Goal: Use online tool/utility: Utilize a website feature to perform a specific function

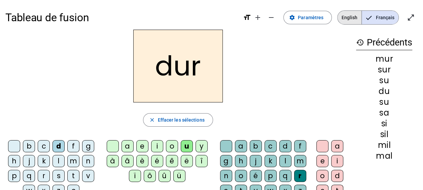
click at [352, 20] on span "English" at bounding box center [350, 17] width 24 height 13
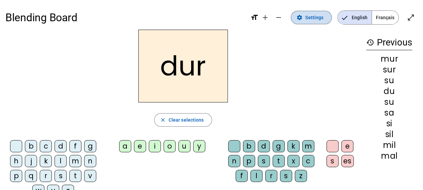
click at [304, 21] on span at bounding box center [311, 17] width 40 height 16
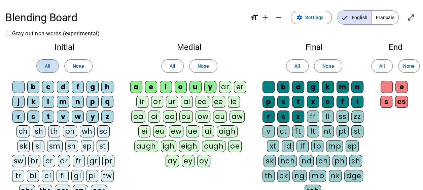
click at [45, 68] on span "All" at bounding box center [48, 66] width 6 height 8
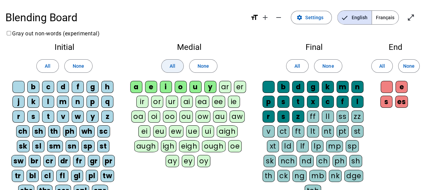
click at [181, 66] on span at bounding box center [173, 66] width 22 height 16
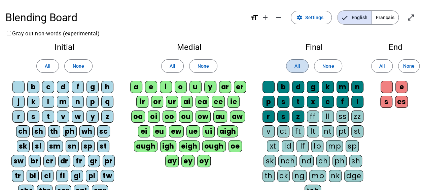
click at [300, 65] on span "All" at bounding box center [298, 66] width 6 height 8
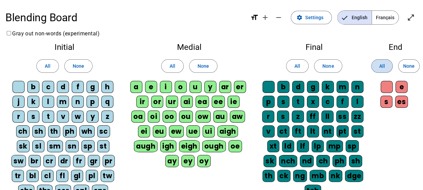
click at [380, 65] on span "All" at bounding box center [382, 66] width 6 height 8
click at [121, 111] on div "Initial All None b c d f g h j k l m n p q r s t v w y z ch sh th ph wh sc sk s…" at bounding box center [64, 129] width 118 height 182
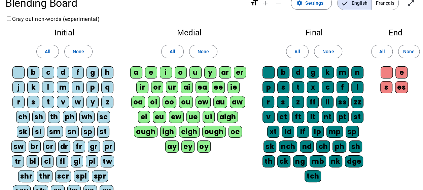
scroll to position [15, 0]
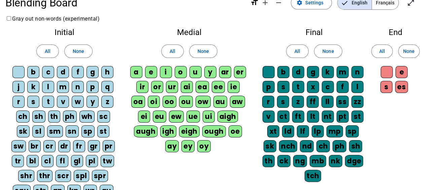
click at [71, 130] on div "sn" at bounding box center [72, 131] width 13 height 12
click at [167, 73] on div "i" at bounding box center [166, 72] width 12 height 12
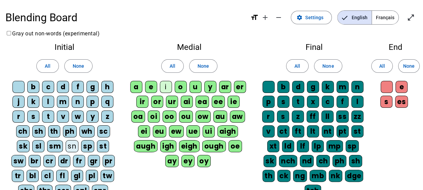
scroll to position [111, 0]
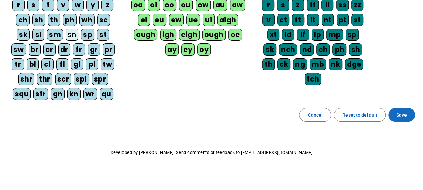
click at [395, 109] on span at bounding box center [402, 115] width 27 height 16
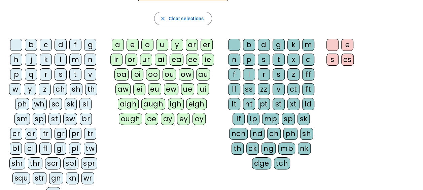
scroll to position [103, 0]
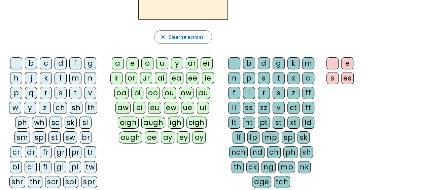
click at [40, 159] on letter-bubble "fr" at bounding box center [47, 153] width 15 height 15
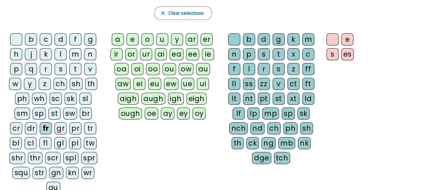
scroll to position [107, 0]
click at [40, 129] on div "fr" at bounding box center [46, 128] width 12 height 12
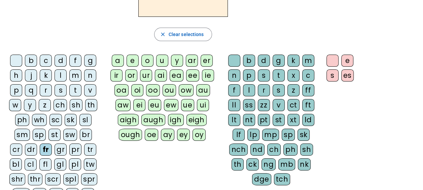
click at [60, 88] on div "s" at bounding box center [61, 90] width 12 height 12
click at [310, 90] on div "ff" at bounding box center [308, 90] width 12 height 12
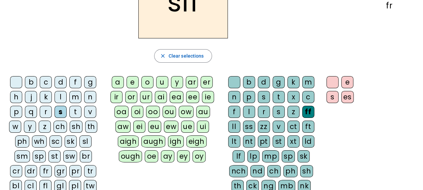
scroll to position [64, 0]
